Goal: Navigation & Orientation: Find specific page/section

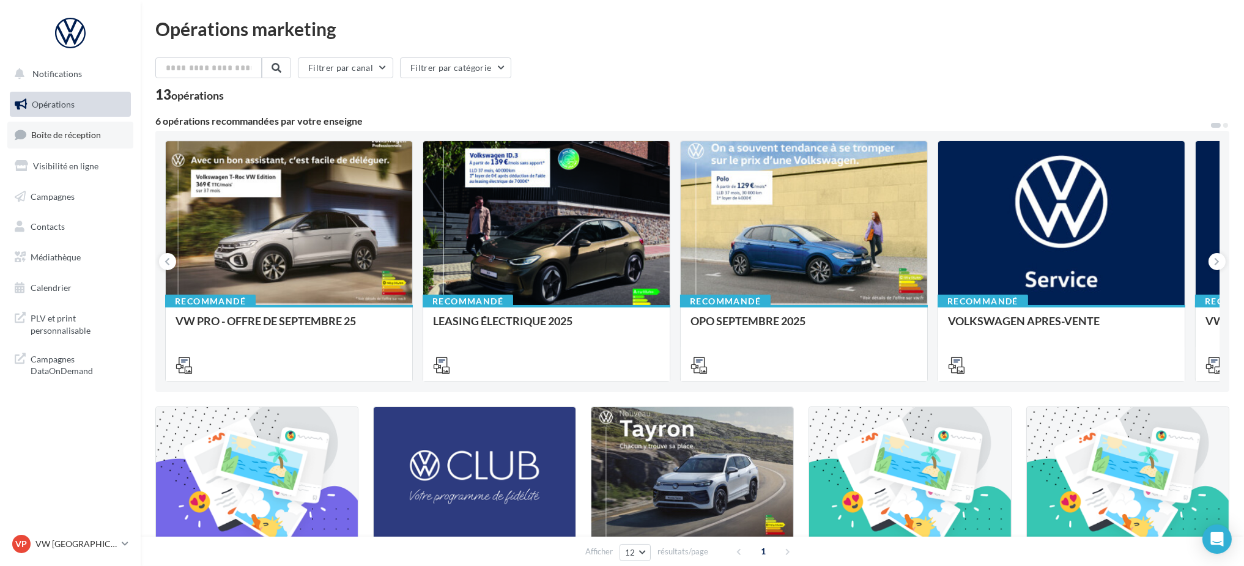
click at [77, 142] on link "Boîte de réception" at bounding box center [70, 135] width 126 height 26
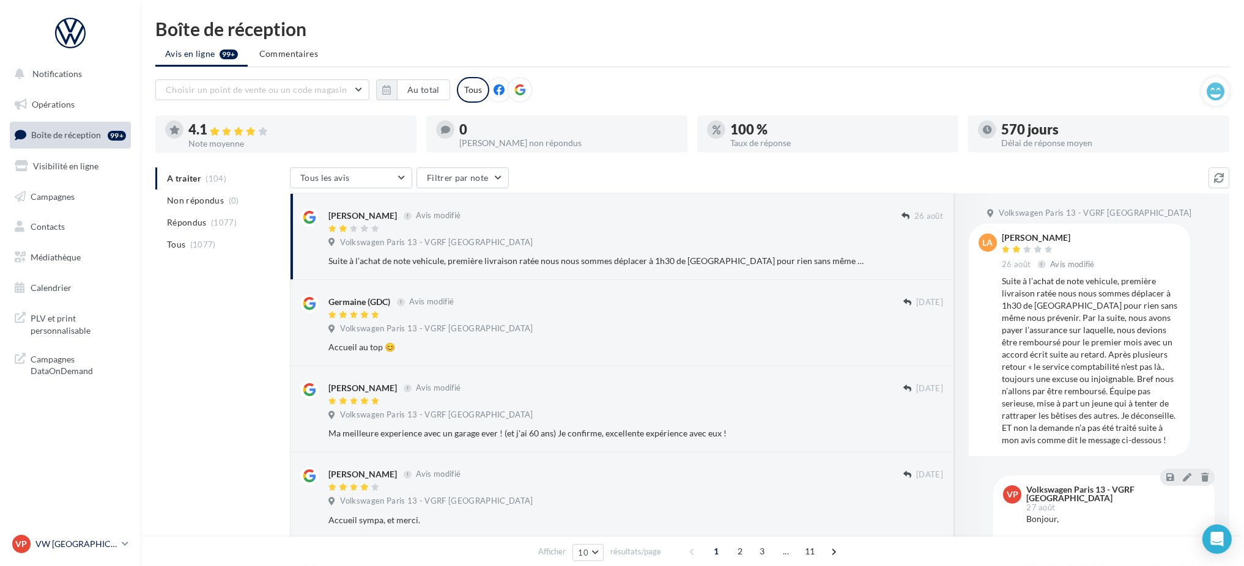
click at [86, 545] on p "VW [GEOGRAPHIC_DATA] 13" at bounding box center [75, 544] width 81 height 12
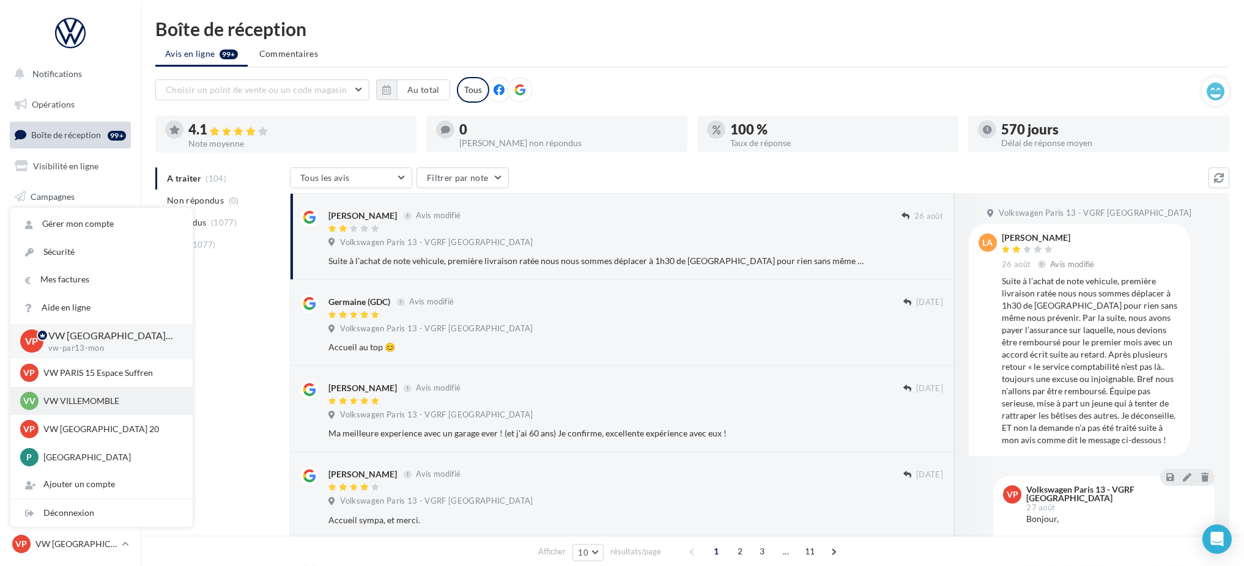
click at [109, 405] on p "VW VILLEMOMBLE" at bounding box center [110, 401] width 135 height 12
